Goal: Find contact information: Find contact information

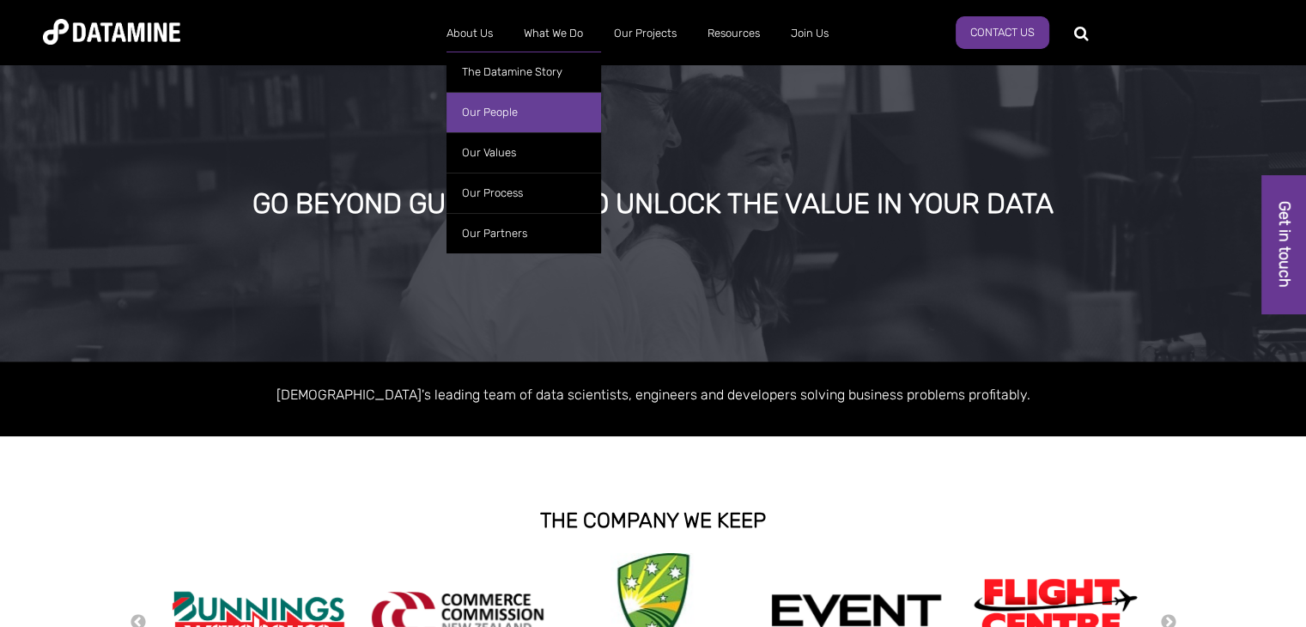
click at [494, 111] on link "Our People" at bounding box center [523, 112] width 155 height 40
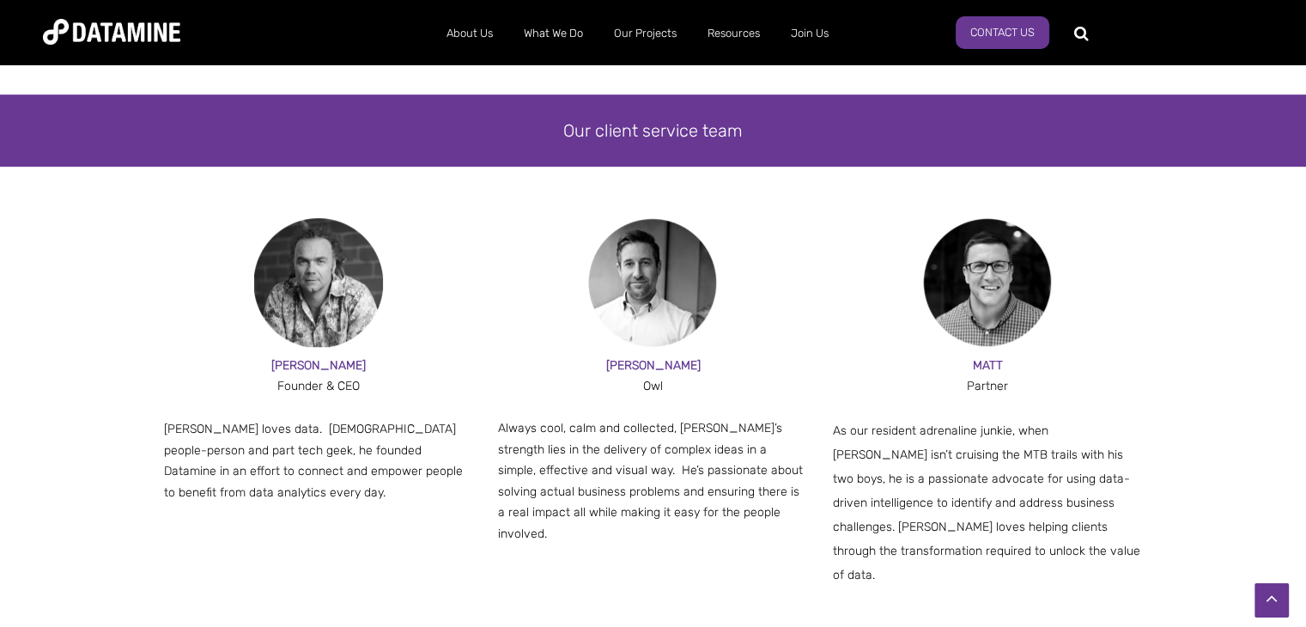
scroll to position [889, 0]
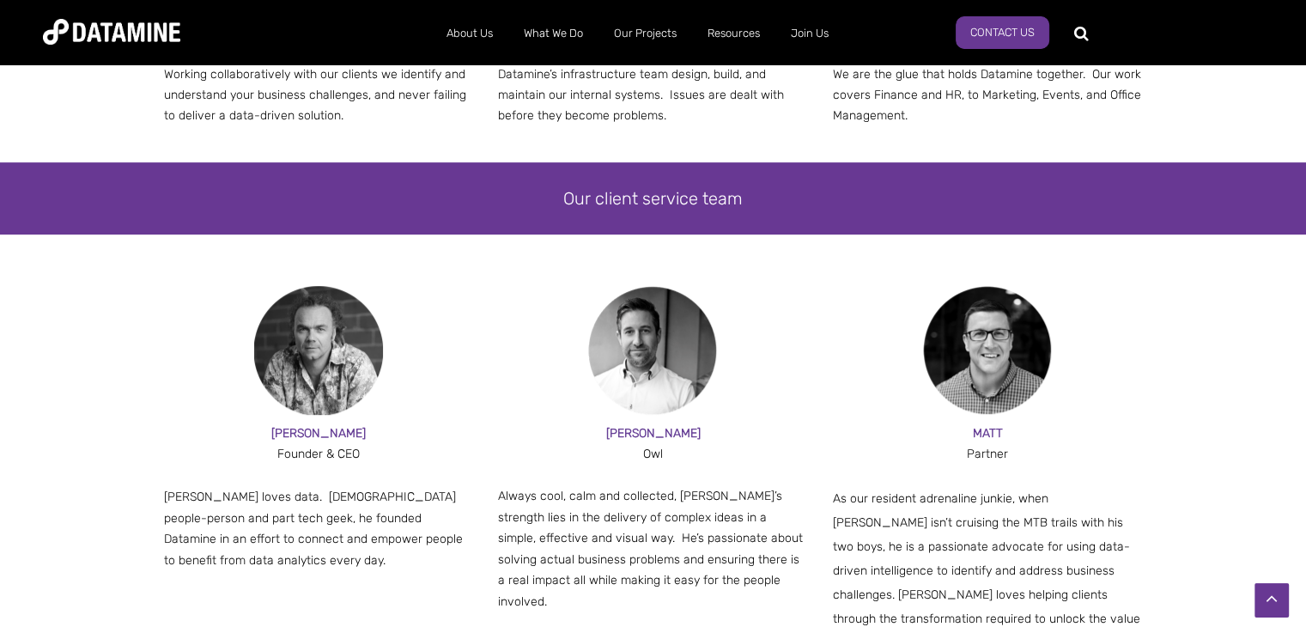
click at [320, 433] on span "PAUL" at bounding box center [318, 433] width 94 height 15
click at [304, 361] on img at bounding box center [318, 350] width 129 height 129
